Goal: Find specific page/section: Find specific page/section

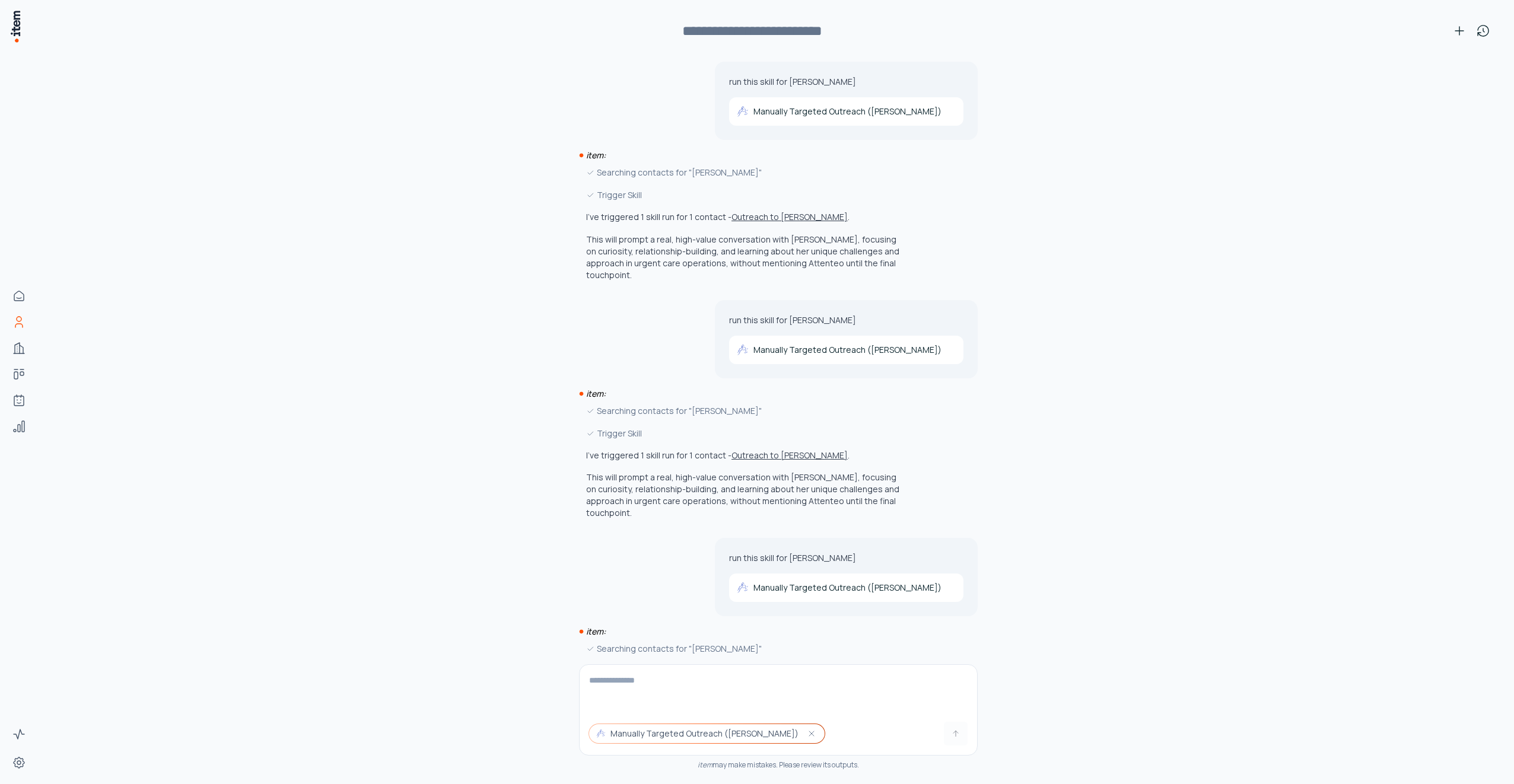
scroll to position [1626, 0]
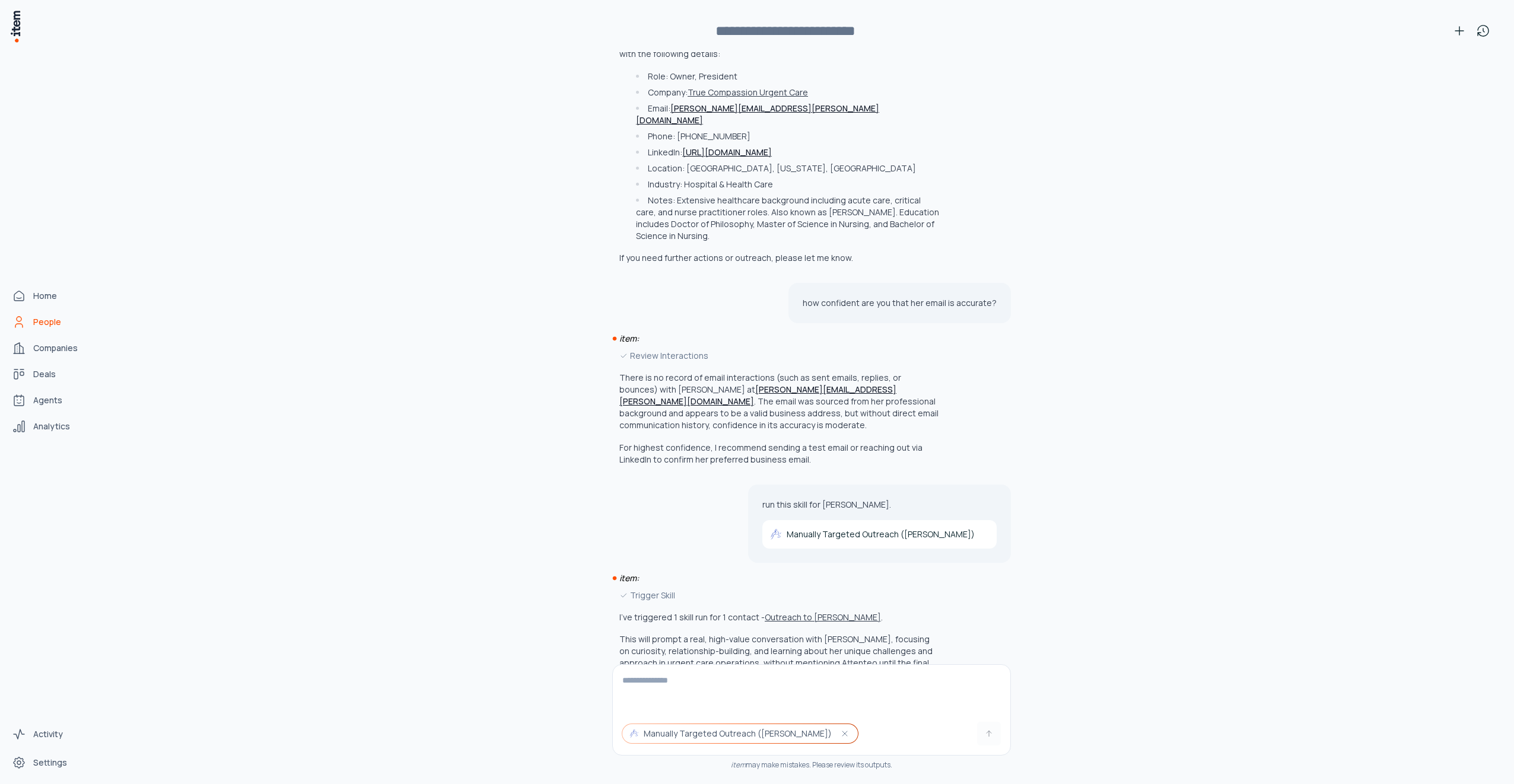
click at [18, 322] on icon "People" at bounding box center [18, 322] width 14 height 14
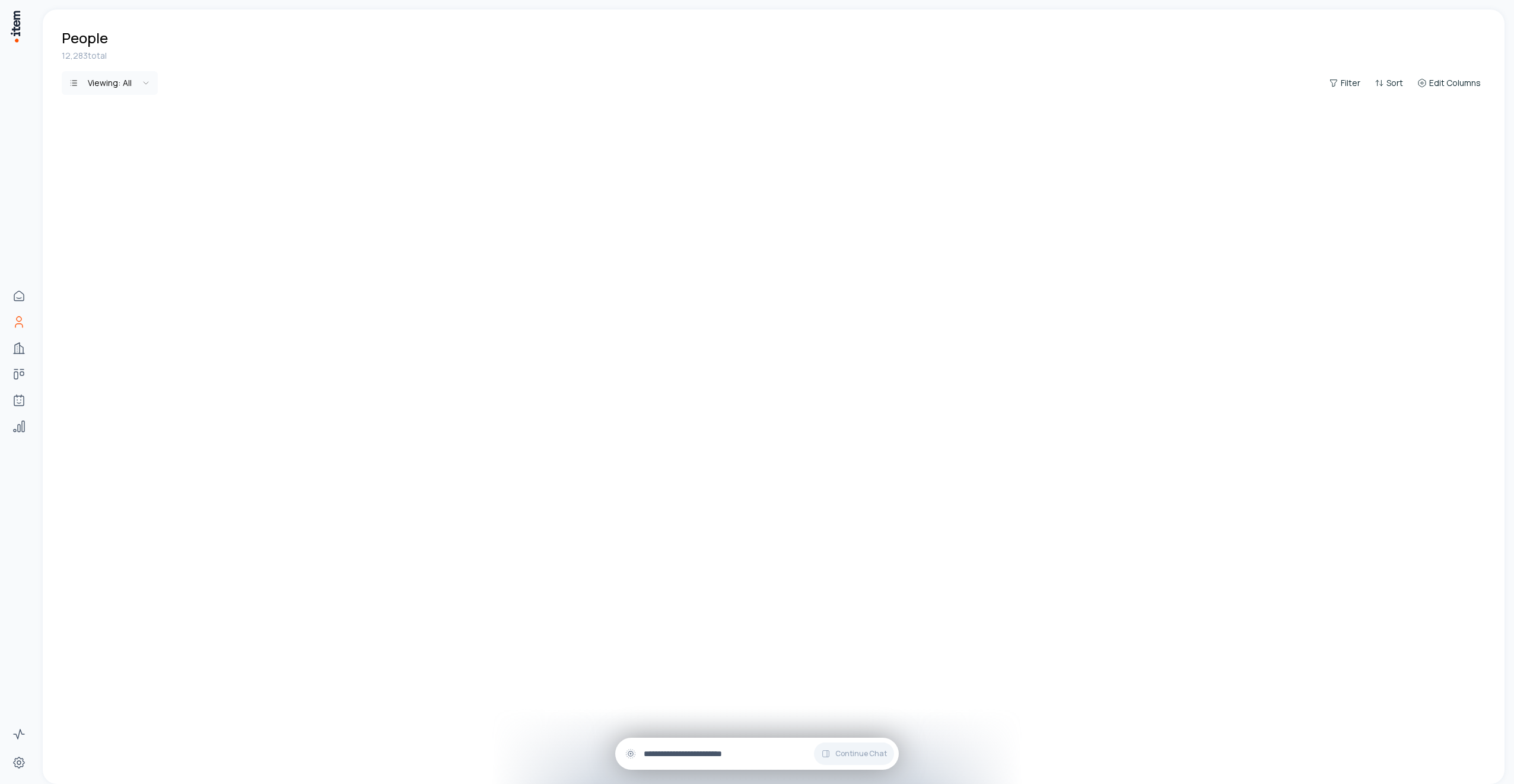
click at [687, 749] on input "text" at bounding box center [766, 754] width 245 height 13
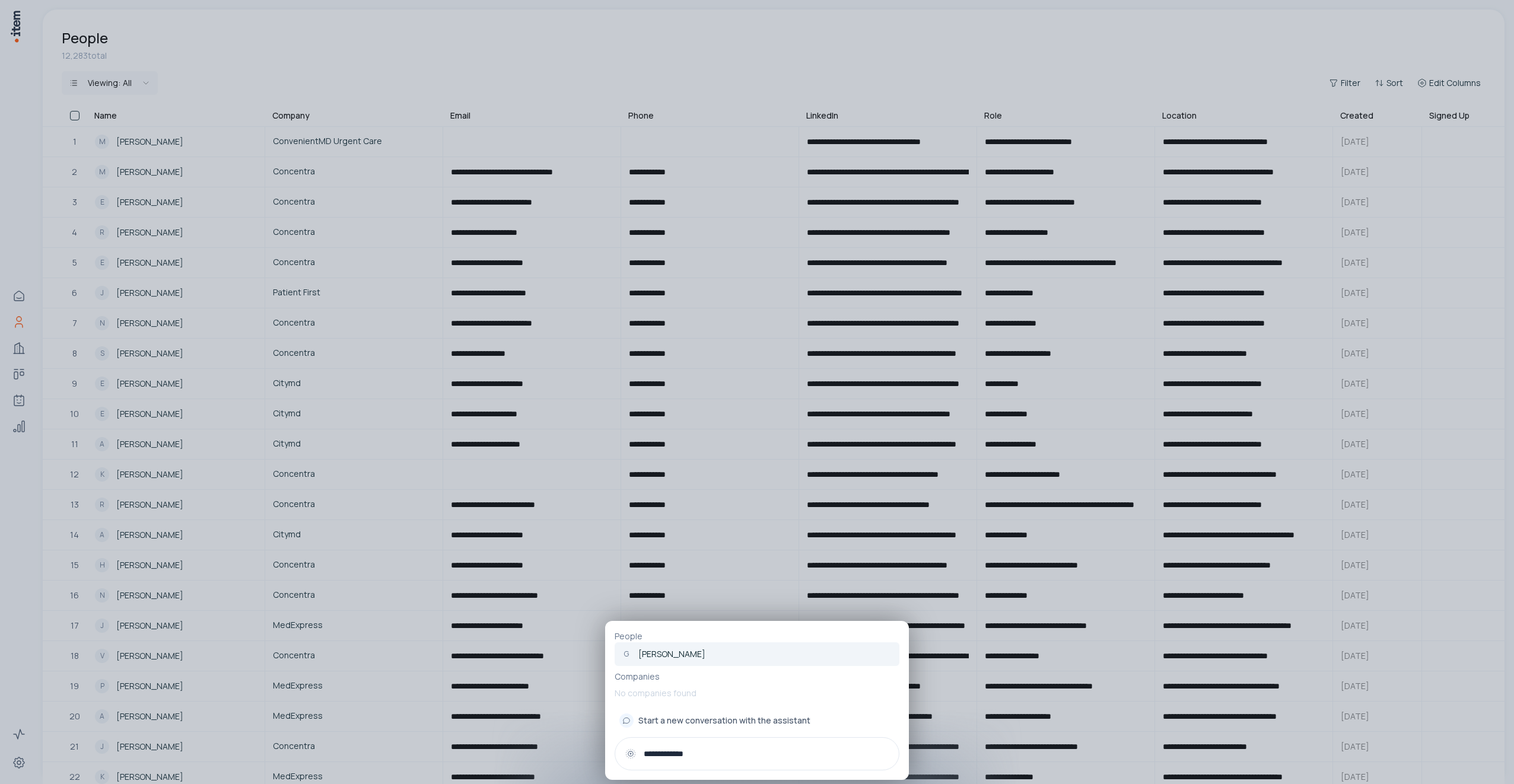
type input "**********"
click at [686, 655] on p "[PERSON_NAME]" at bounding box center [672, 654] width 67 height 11
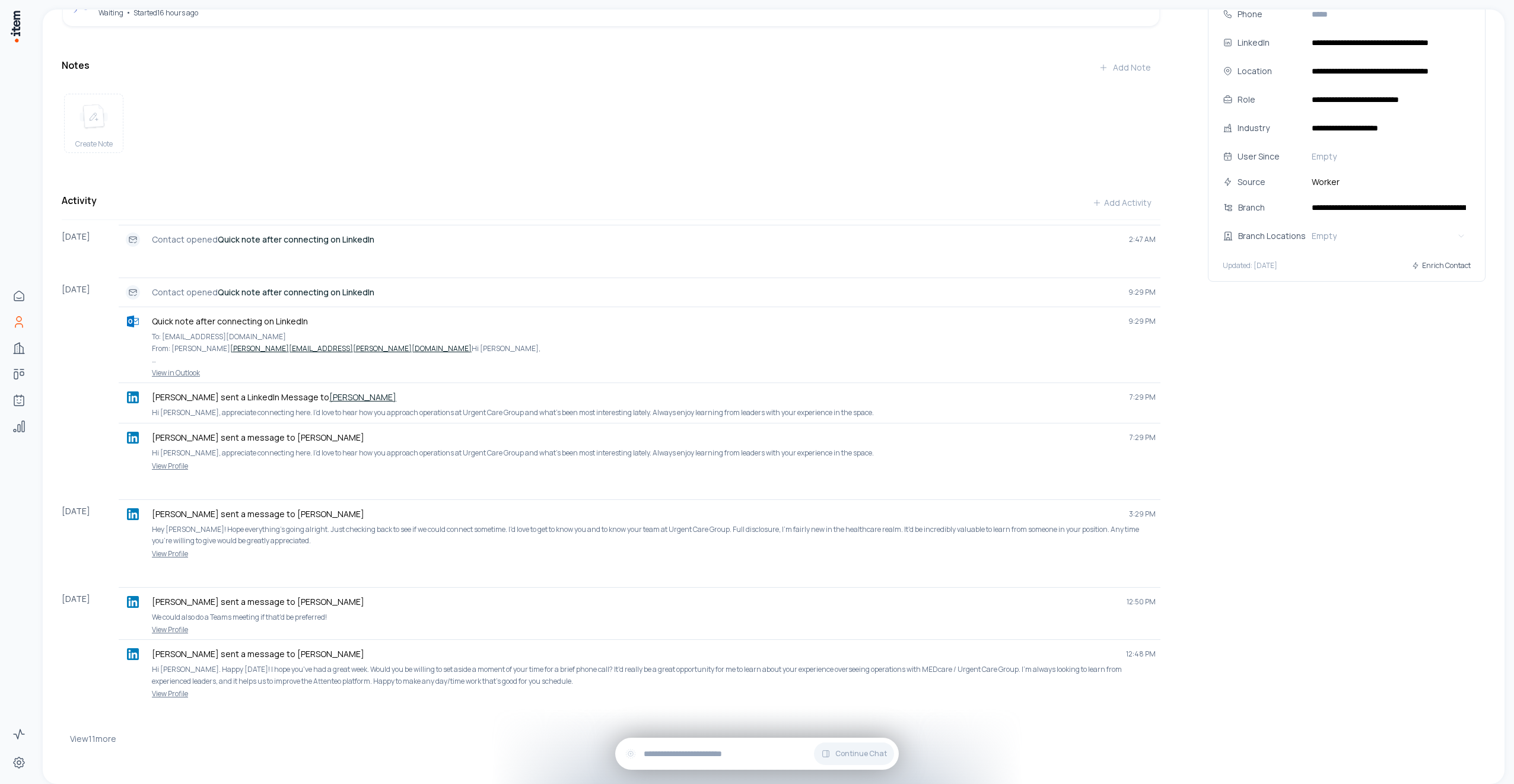
scroll to position [227, 0]
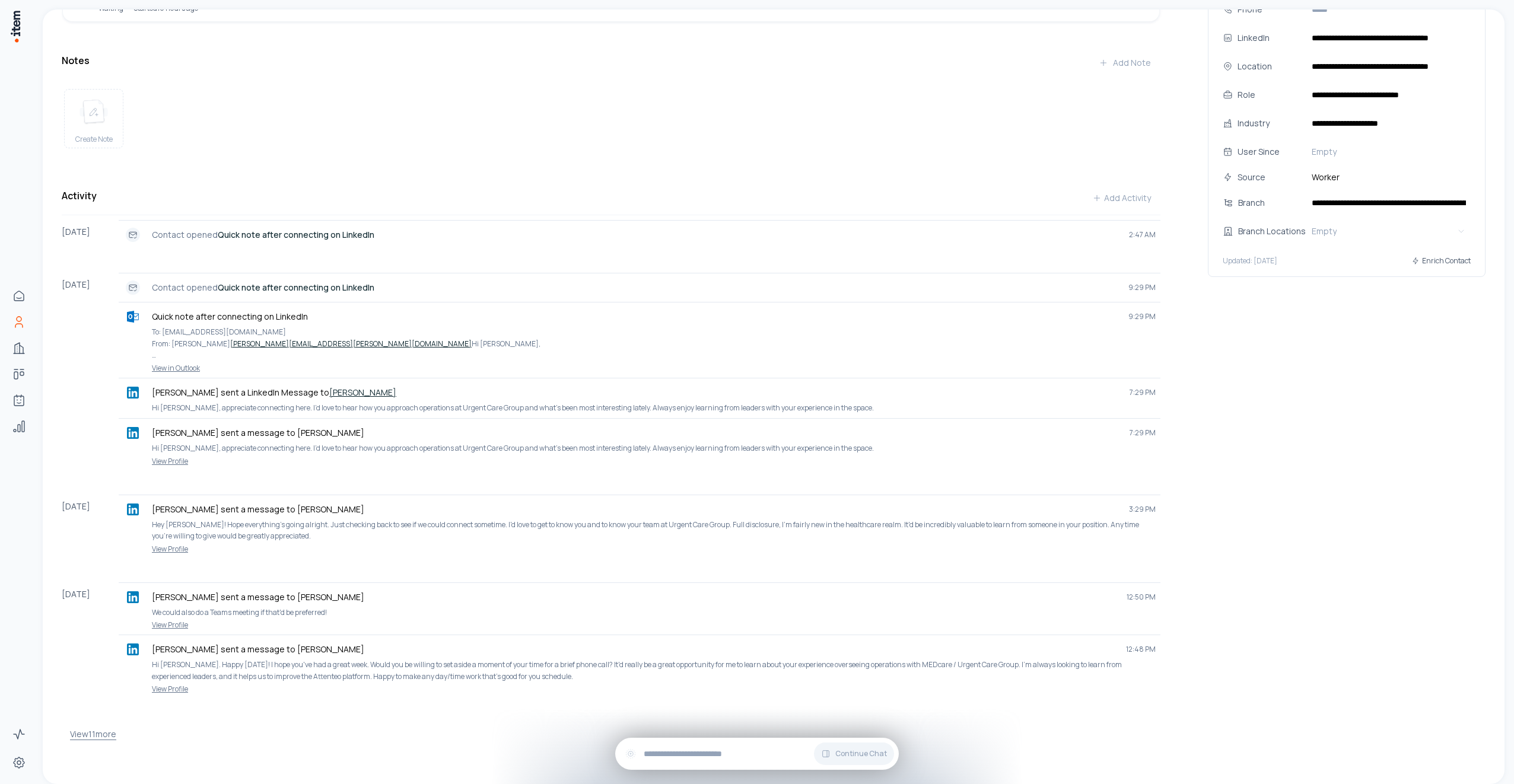
click at [108, 732] on button "View 11 more" at bounding box center [93, 734] width 46 height 24
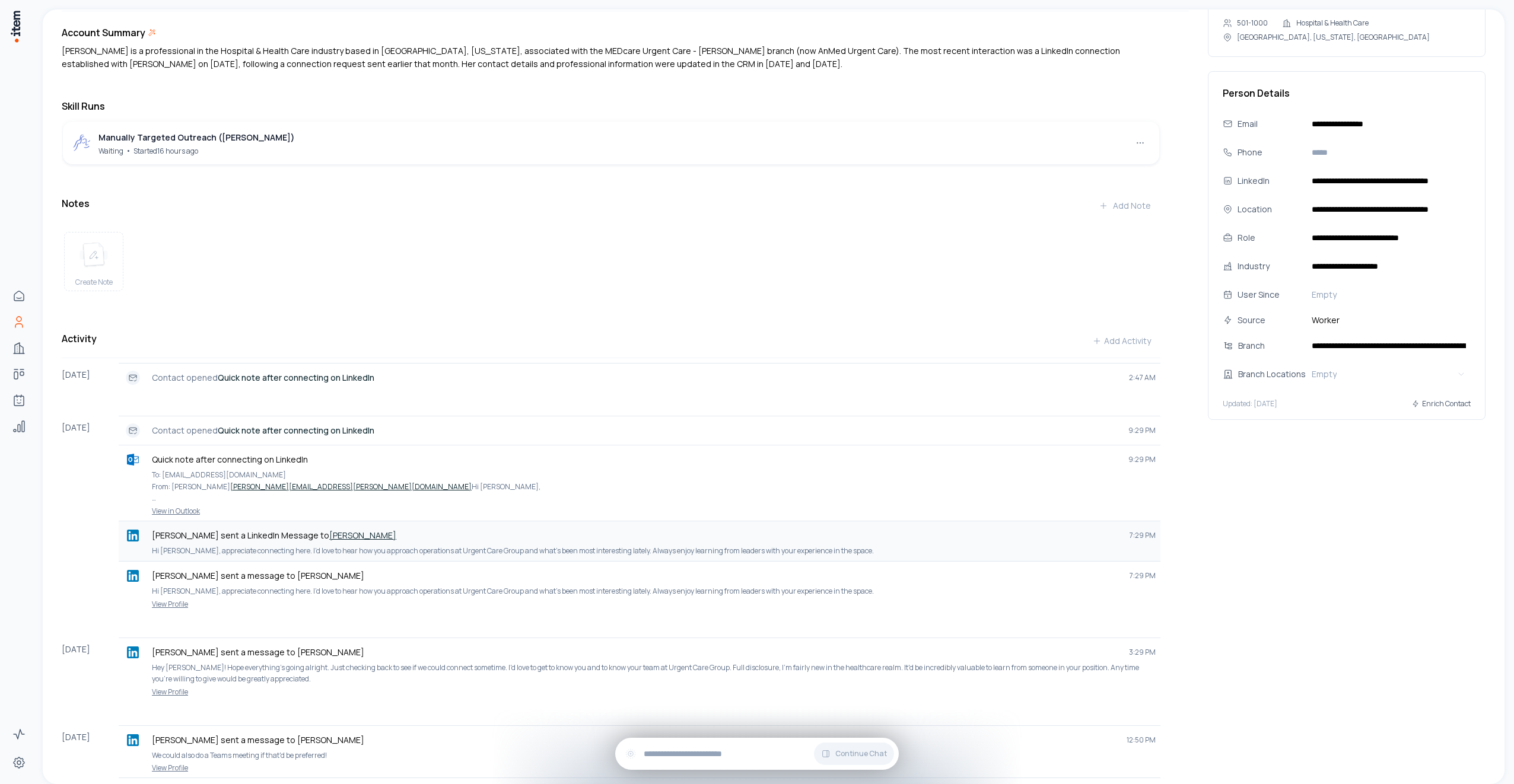
scroll to position [0, 0]
